Goal: Task Accomplishment & Management: Manage account settings

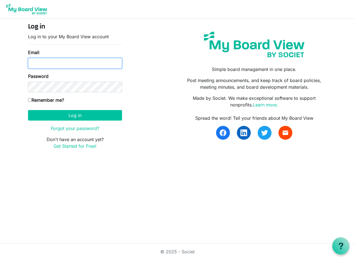
type input "[EMAIL_ADDRESS][DOMAIN_NAME]"
drag, startPoint x: 29, startPoint y: 99, endPoint x: 70, endPoint y: 106, distance: 41.3
click at [30, 99] on input "Remember me?" at bounding box center [30, 100] width 4 height 4
checkbox input "true"
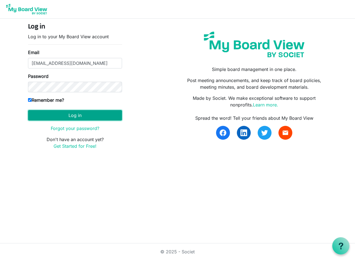
click at [76, 114] on button "Log in" at bounding box center [75, 115] width 94 height 11
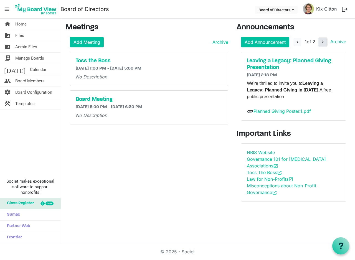
click at [325, 41] on span "navigate_next" at bounding box center [322, 41] width 5 height 5
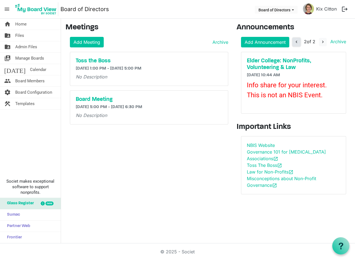
click at [295, 42] on span "navigate_before" at bounding box center [296, 41] width 5 height 5
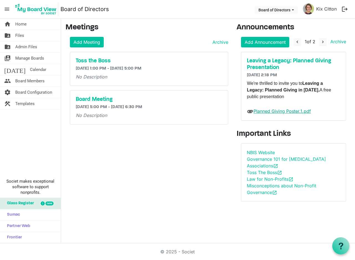
click at [259, 110] on link "Planned Giving Poster.1.pdf" at bounding box center [281, 111] width 57 height 6
